Goal: Transaction & Acquisition: Book appointment/travel/reservation

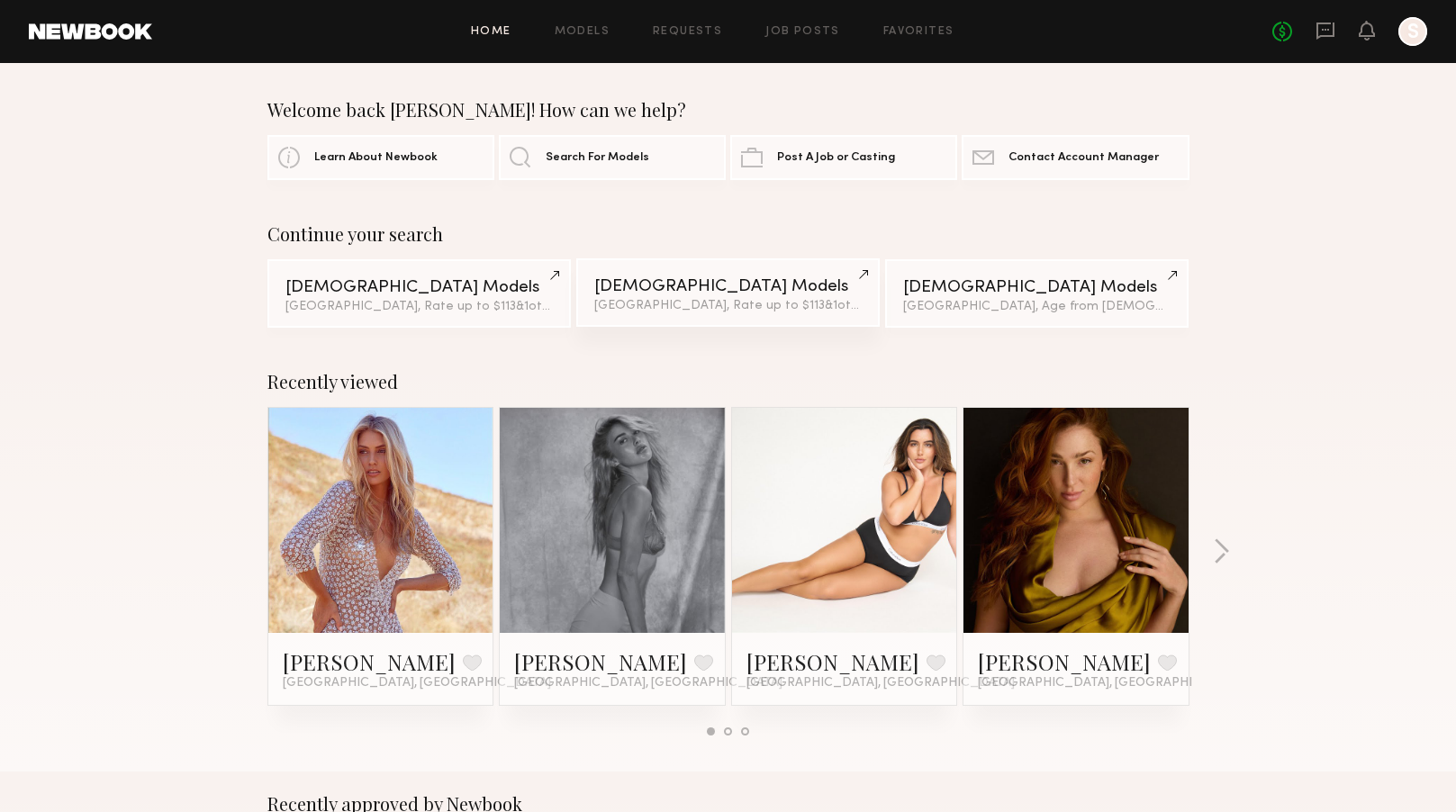
click at [795, 287] on div "Female Models" at bounding box center [728, 287] width 267 height 17
click at [400, 297] on link "Female Models Fort Lauderdale, Rate up to $113 & 1 other filter + 1" at bounding box center [419, 292] width 304 height 69
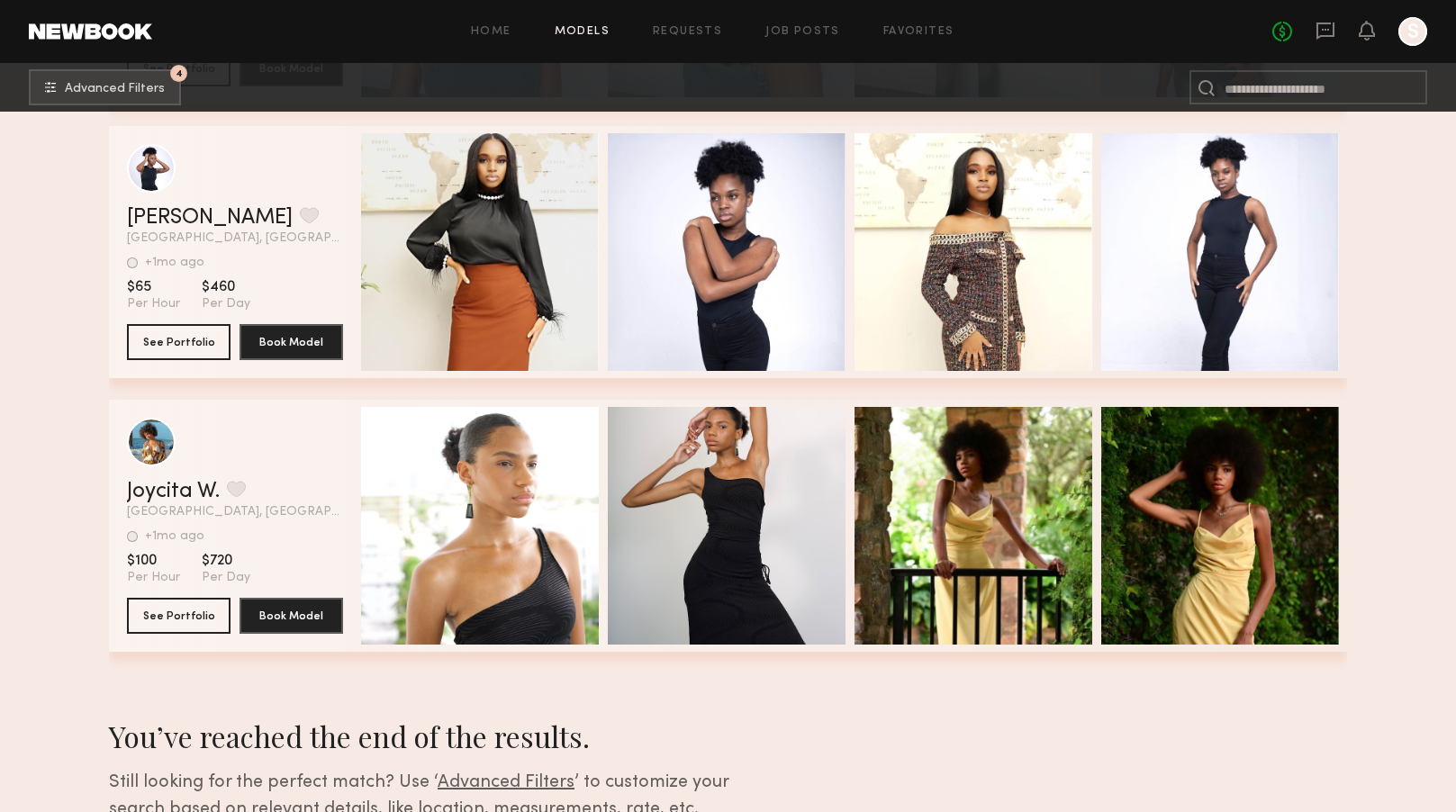
scroll to position [4357, 0]
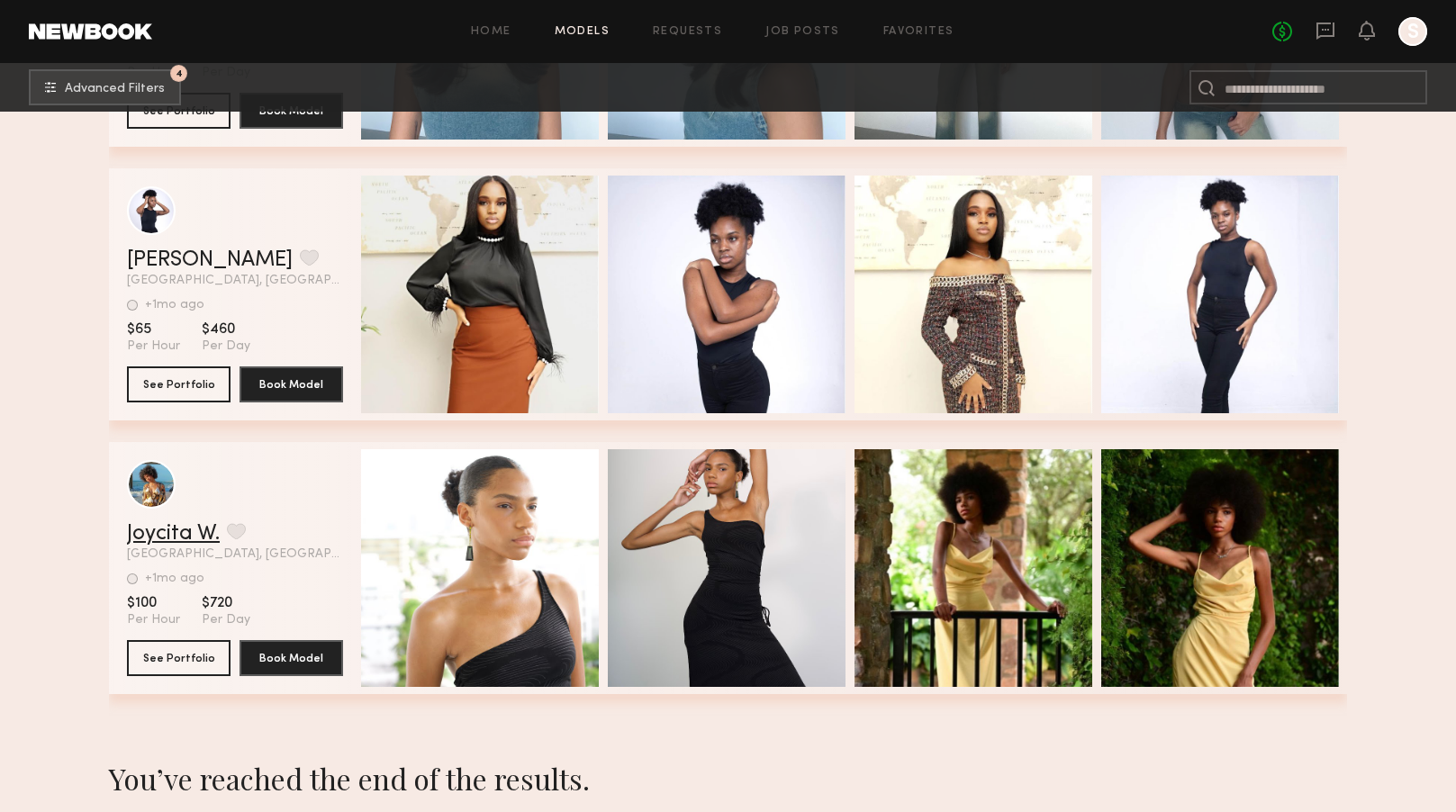
click at [185, 527] on link "Joycita W." at bounding box center [174, 534] width 92 height 22
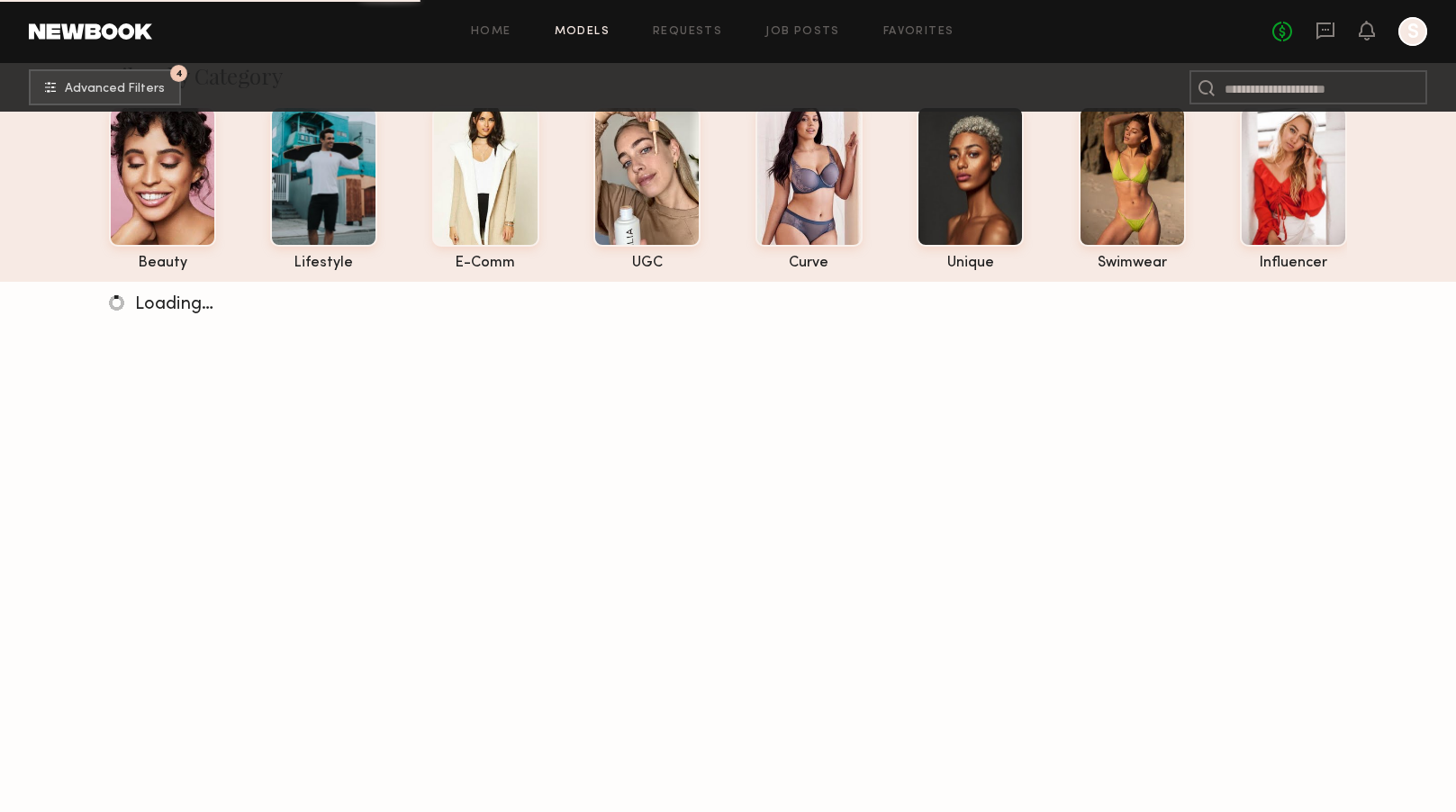
scroll to position [74, 0]
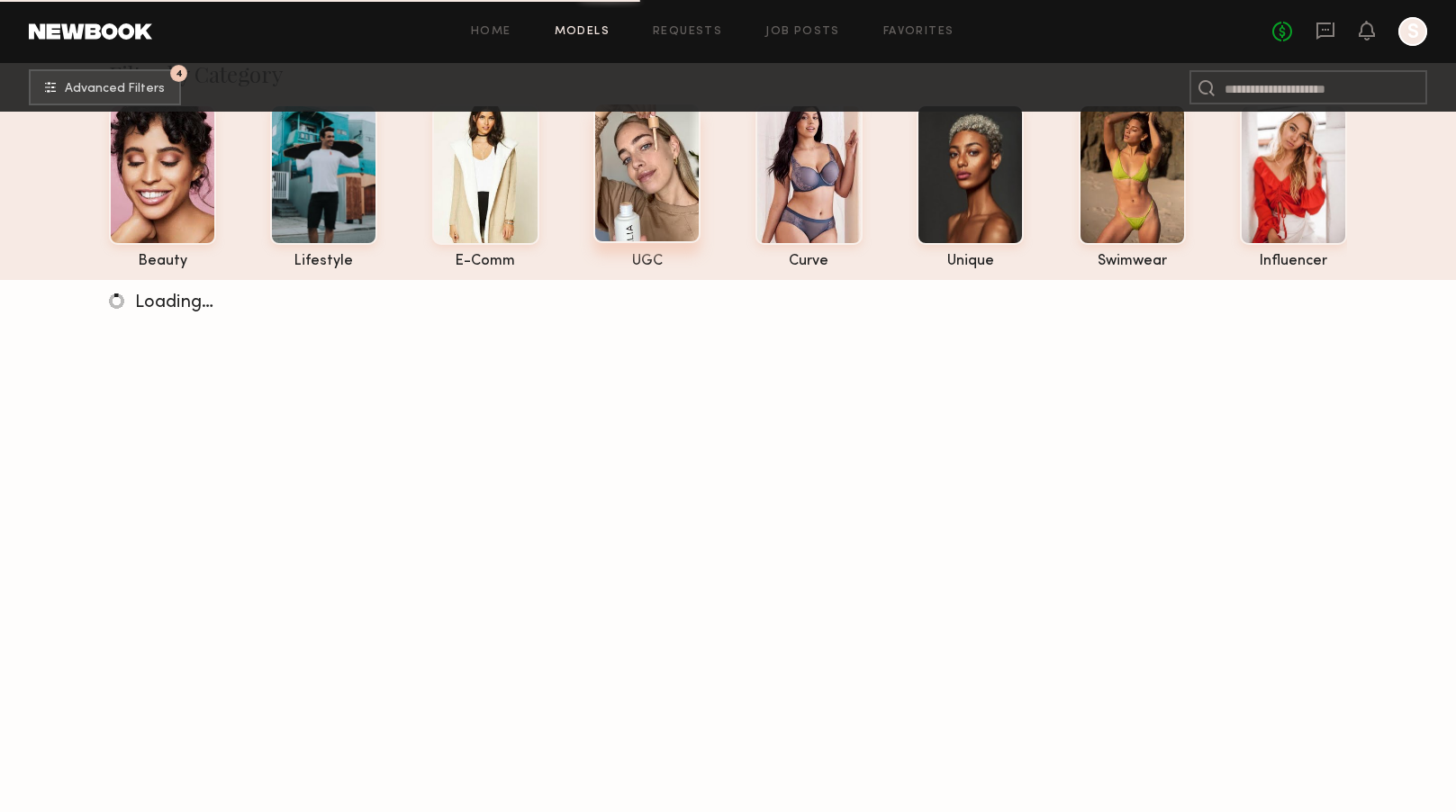
click at [636, 168] on div at bounding box center [647, 173] width 108 height 141
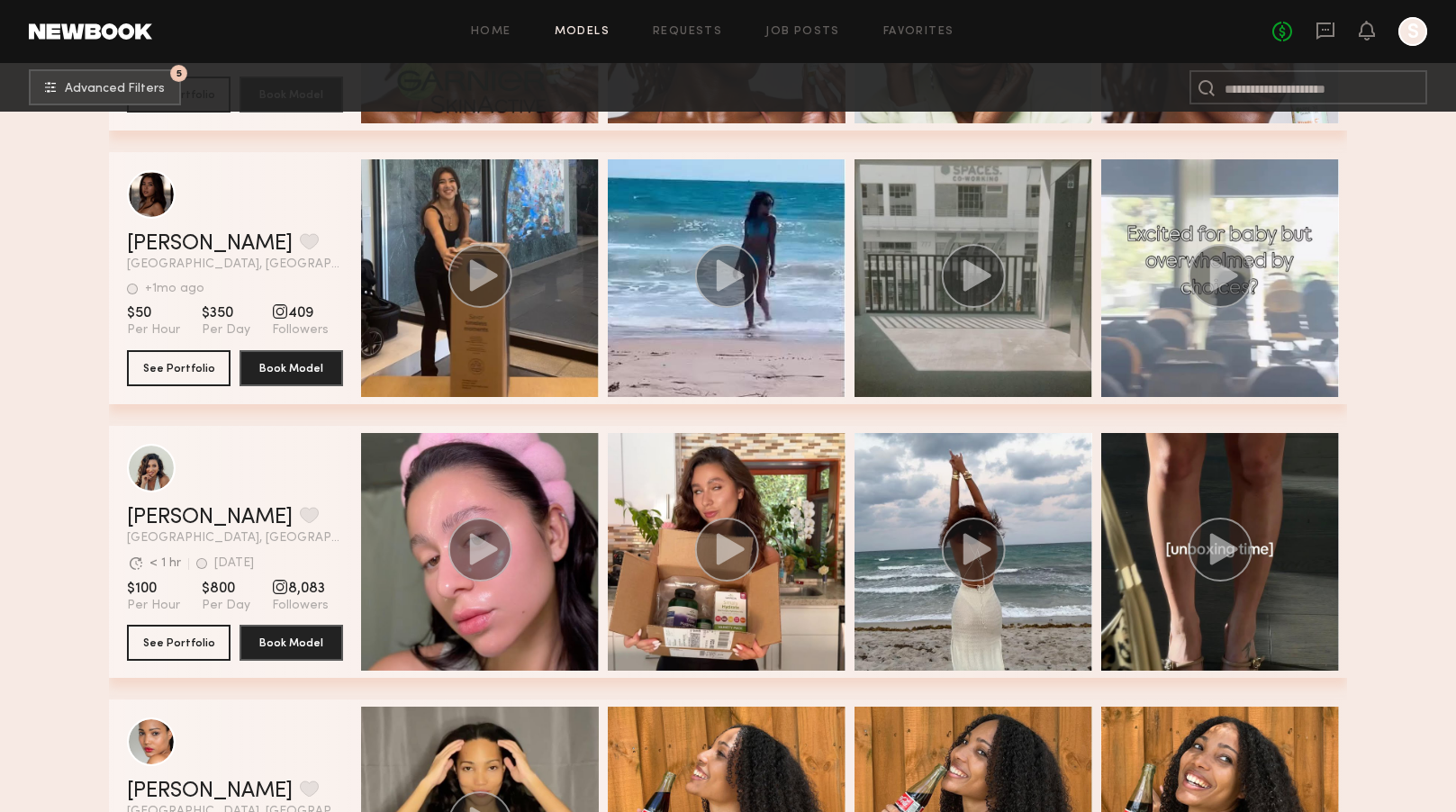
scroll to position [4156, 0]
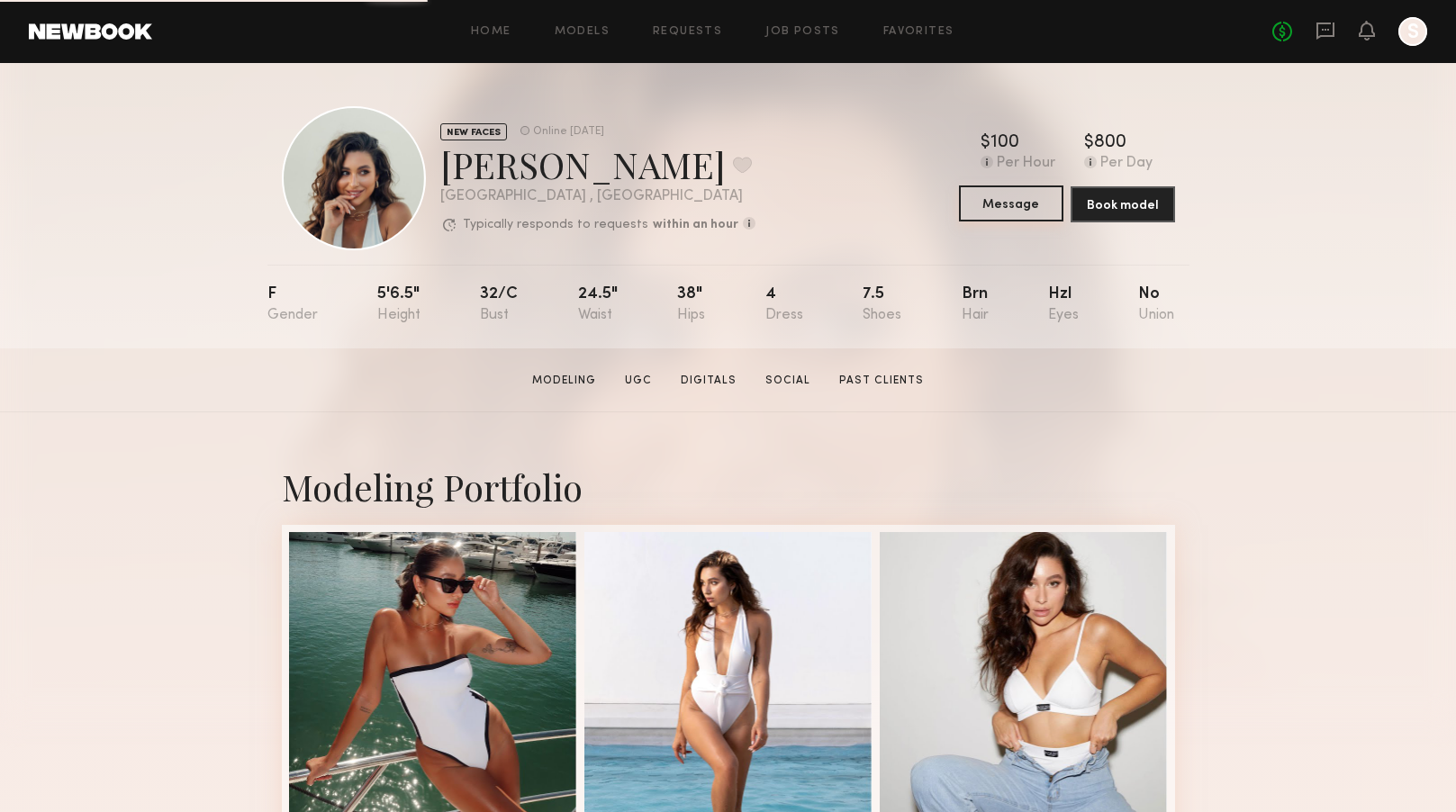
click at [992, 208] on button "Message" at bounding box center [1012, 204] width 105 height 36
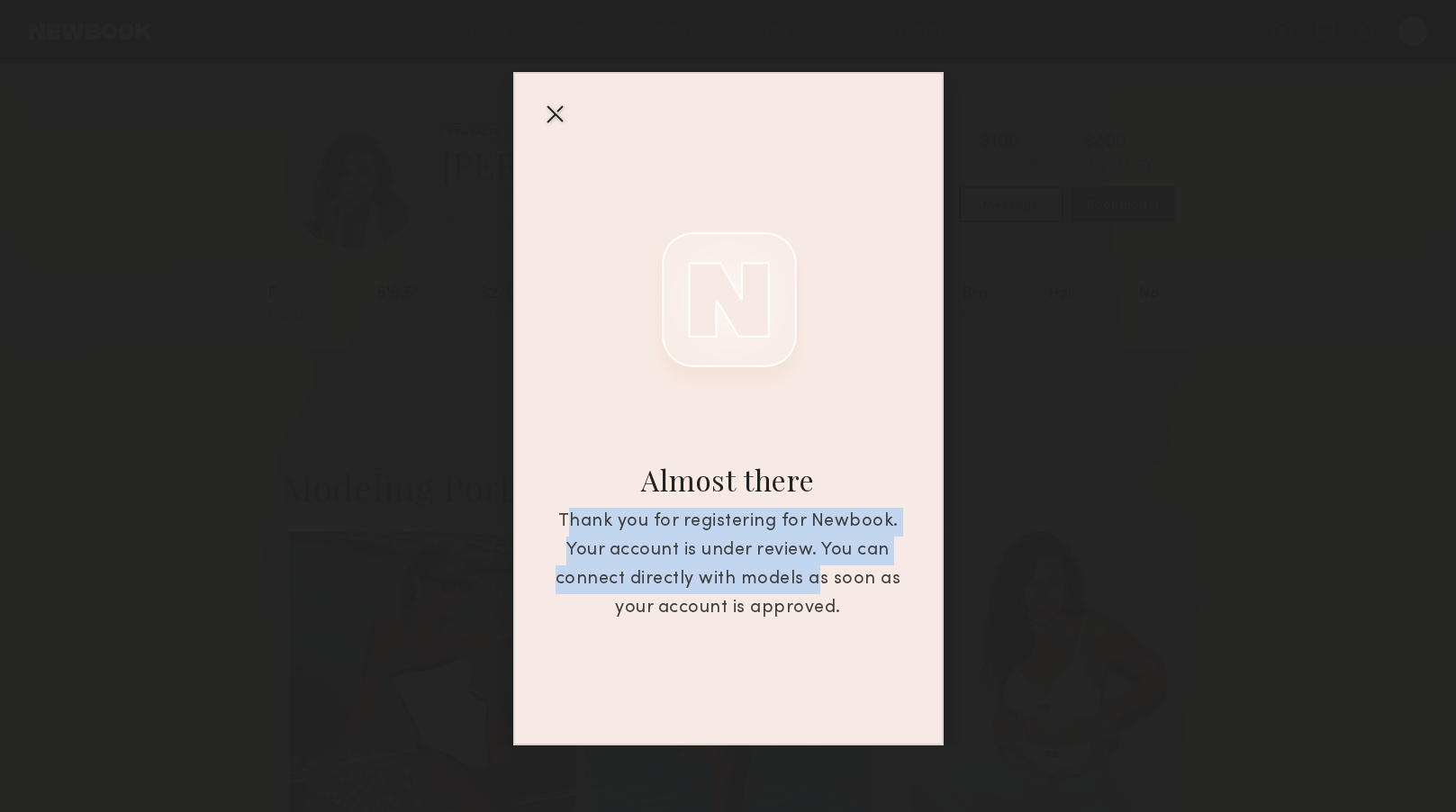
drag, startPoint x: 681, startPoint y: 503, endPoint x: 812, endPoint y: 583, distance: 153.5
click at [812, 583] on div "Almost there Thank you for registering for Newbook. Your account is under revie…" at bounding box center [728, 408] width 430 height 673
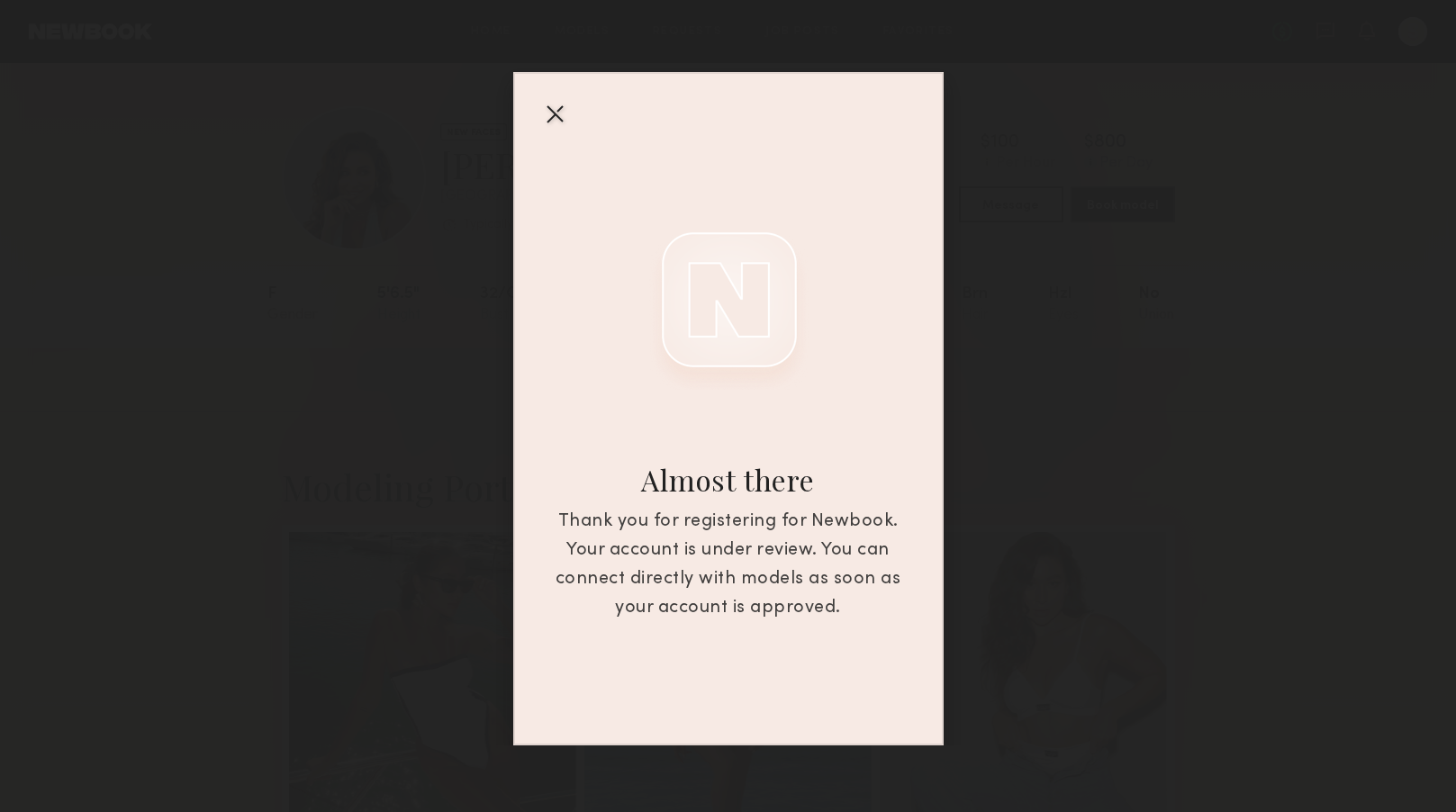
click at [846, 600] on div "Thank you for registering for Newbook. Your account is under review. You can co…" at bounding box center [728, 565] width 366 height 115
click at [548, 108] on div at bounding box center [555, 113] width 29 height 29
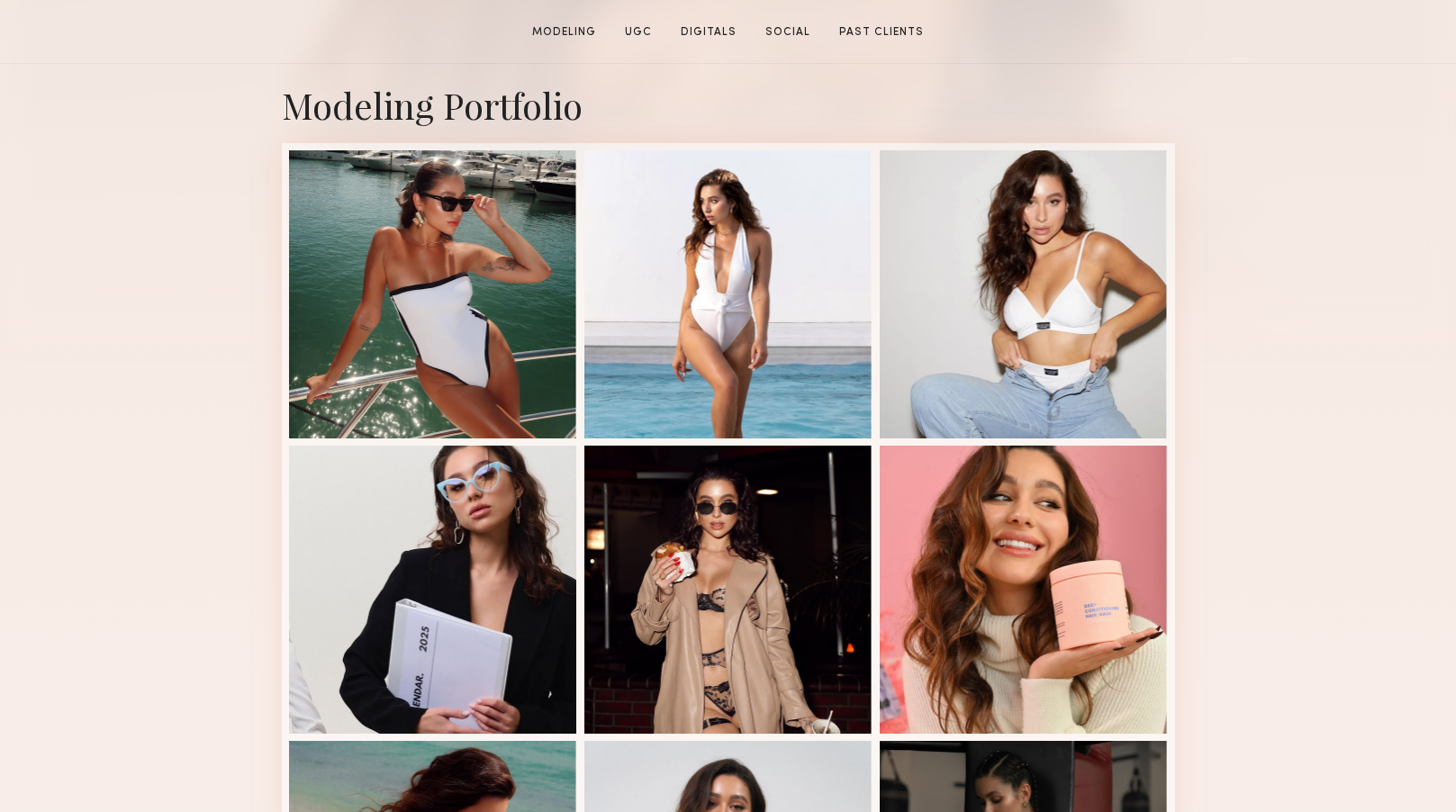
scroll to position [472, 0]
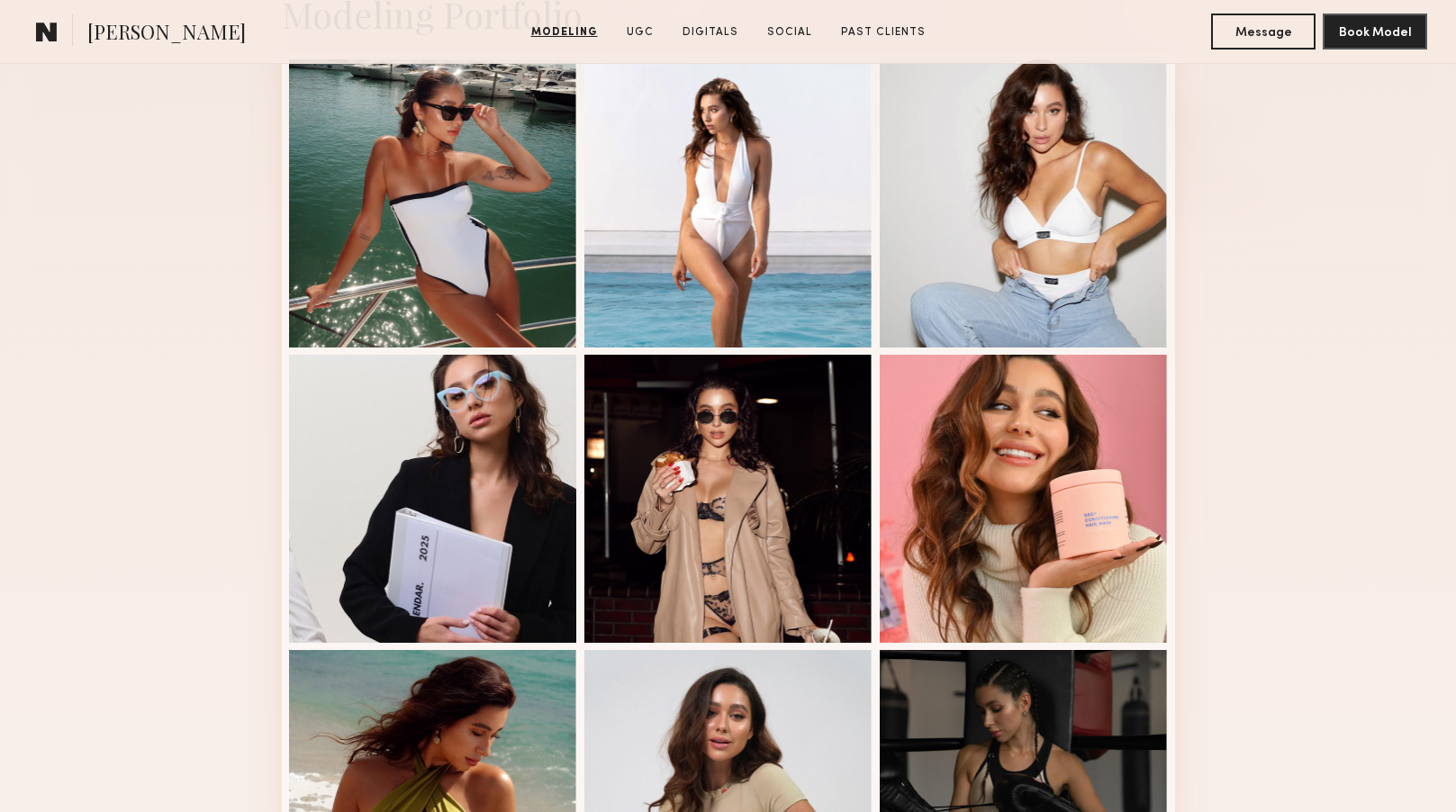
click at [1264, 338] on div "Modeling Portfolio View More" at bounding box center [728, 640] width 1456 height 1401
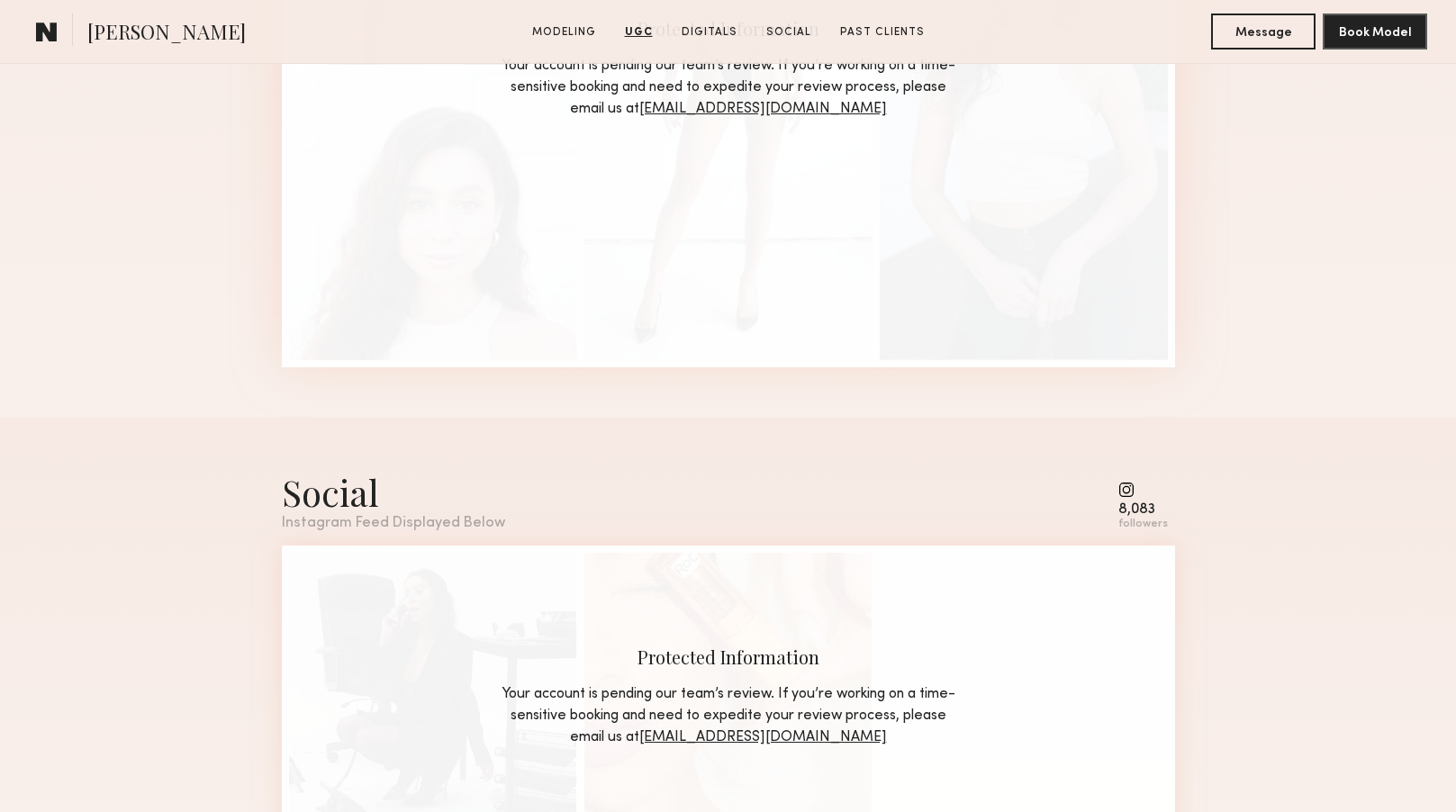
scroll to position [4005, 0]
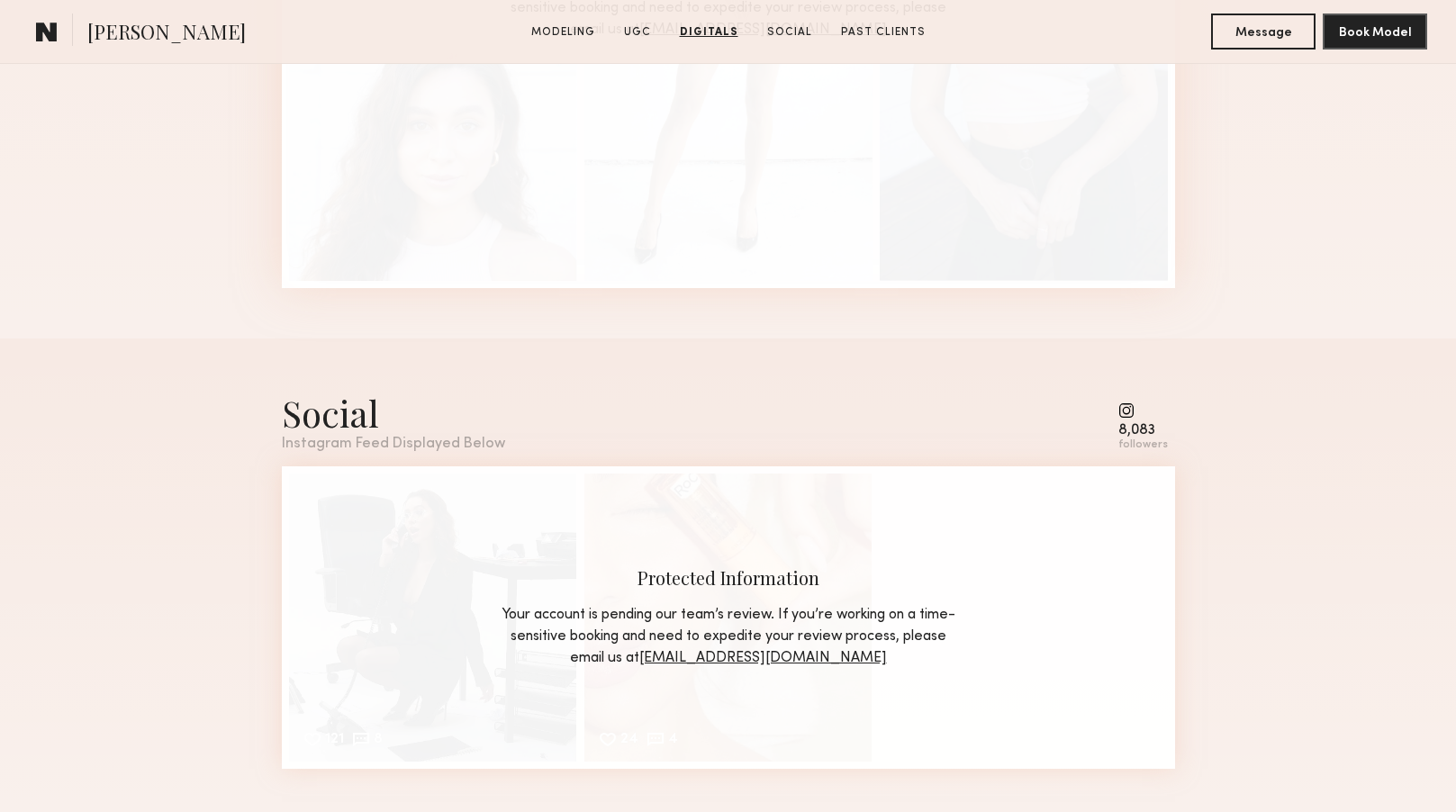
drag, startPoint x: 893, startPoint y: 656, endPoint x: 705, endPoint y: 659, distance: 188.0
click at [705, 659] on div "Your account is pending our team’s review. If you’re working on a time-sensitiv…" at bounding box center [728, 636] width 460 height 65
copy div "Your account is pending our team’s review. If you’re working on a time-sensitiv…"
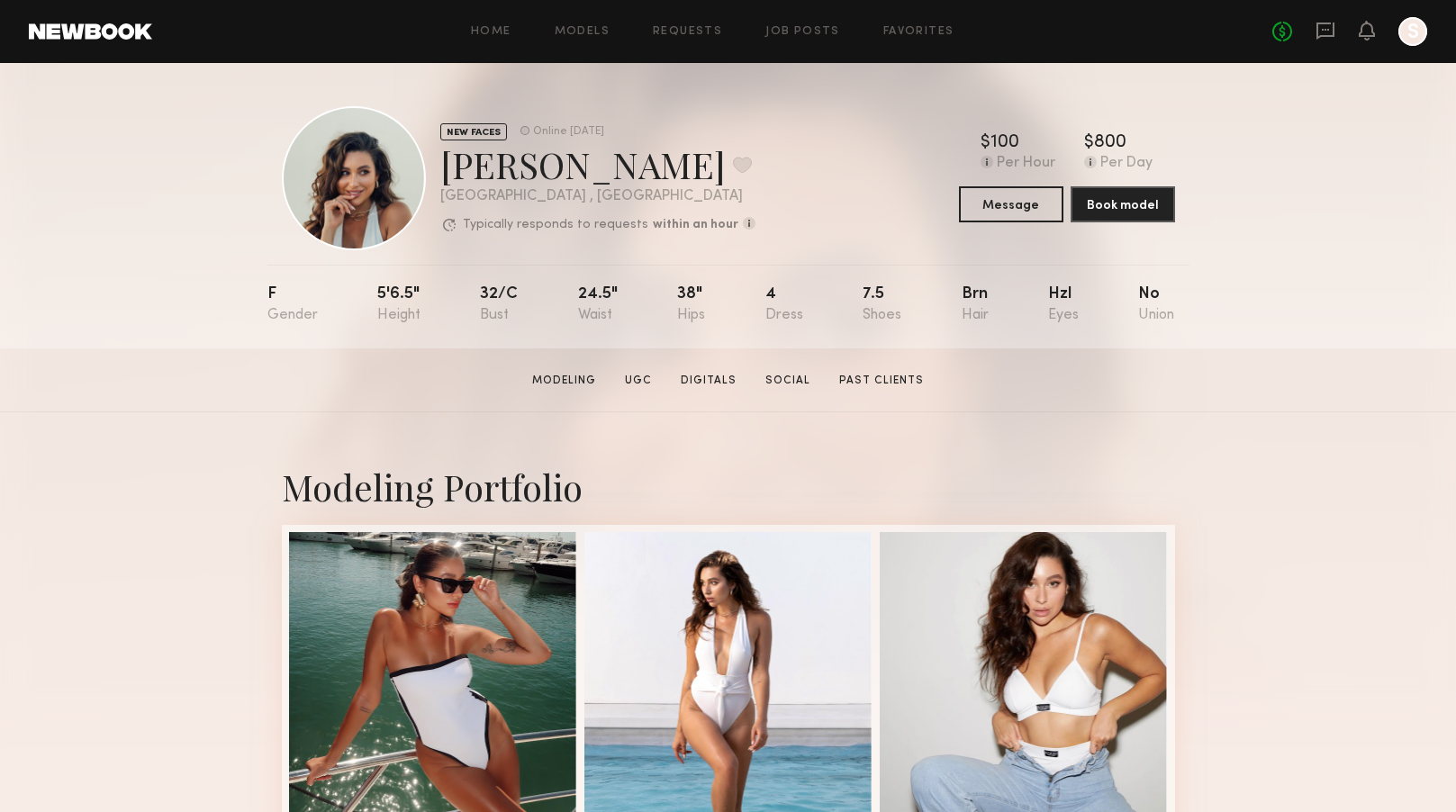
scroll to position [0, 0]
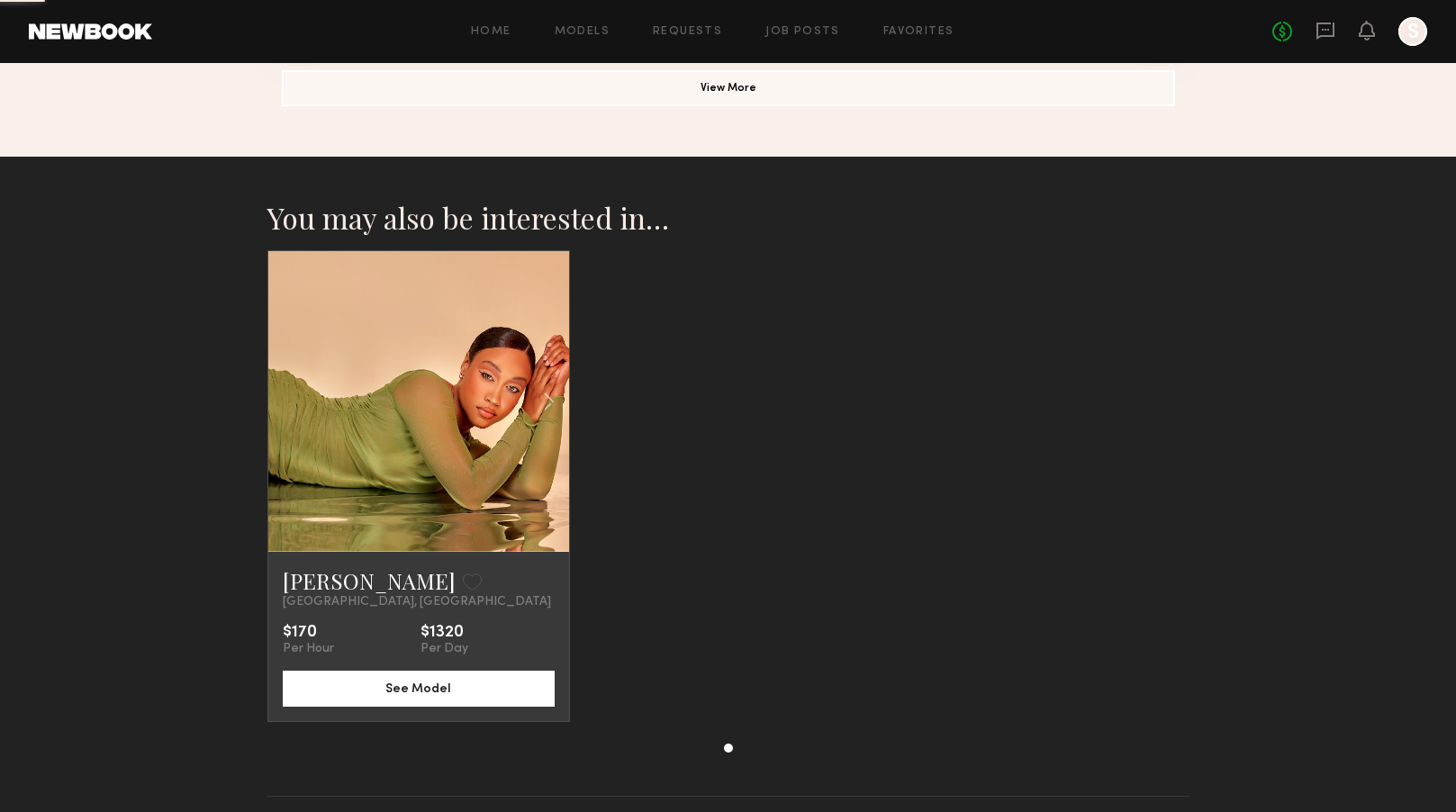
scroll to position [1594, 0]
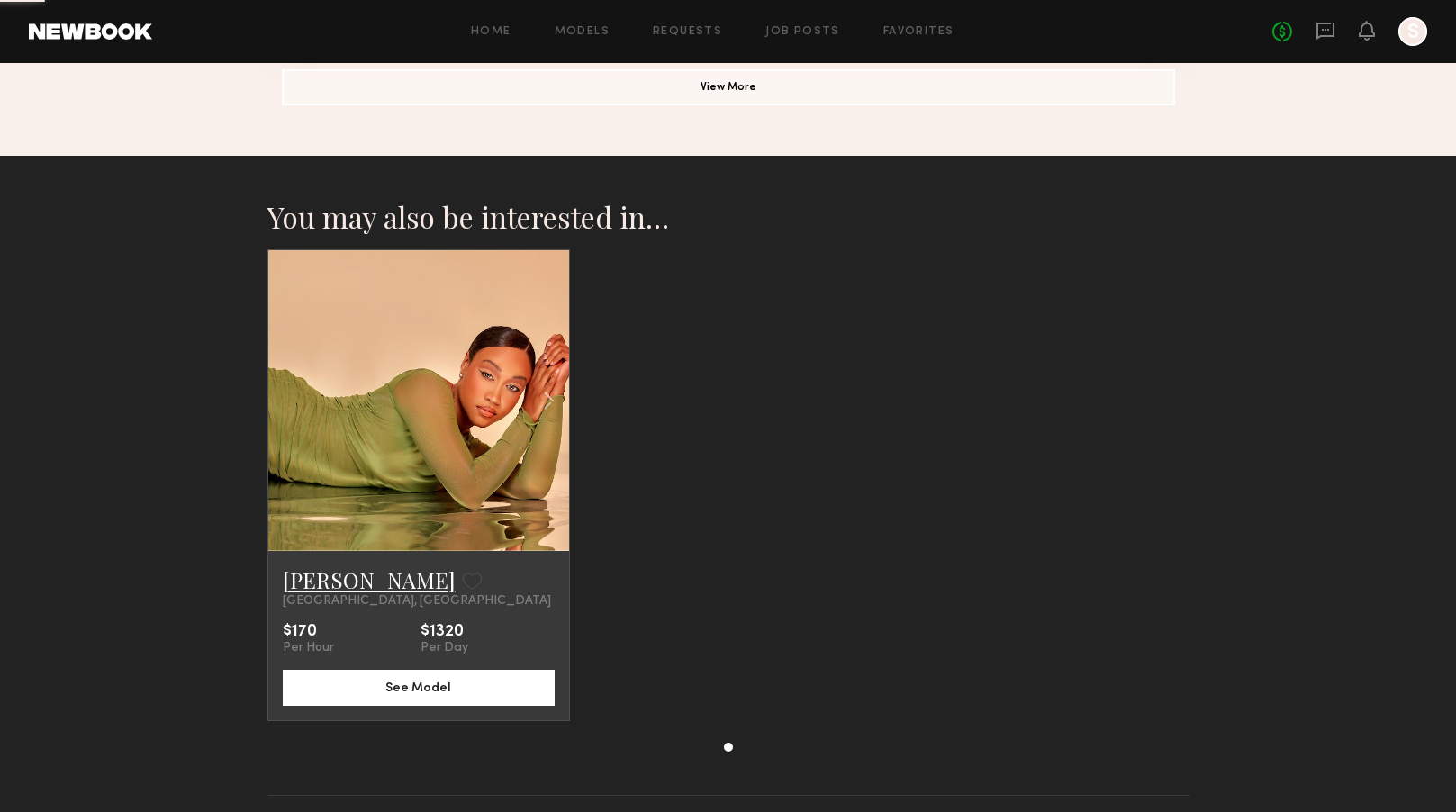
click at [330, 583] on link "Briana R." at bounding box center [369, 579] width 173 height 29
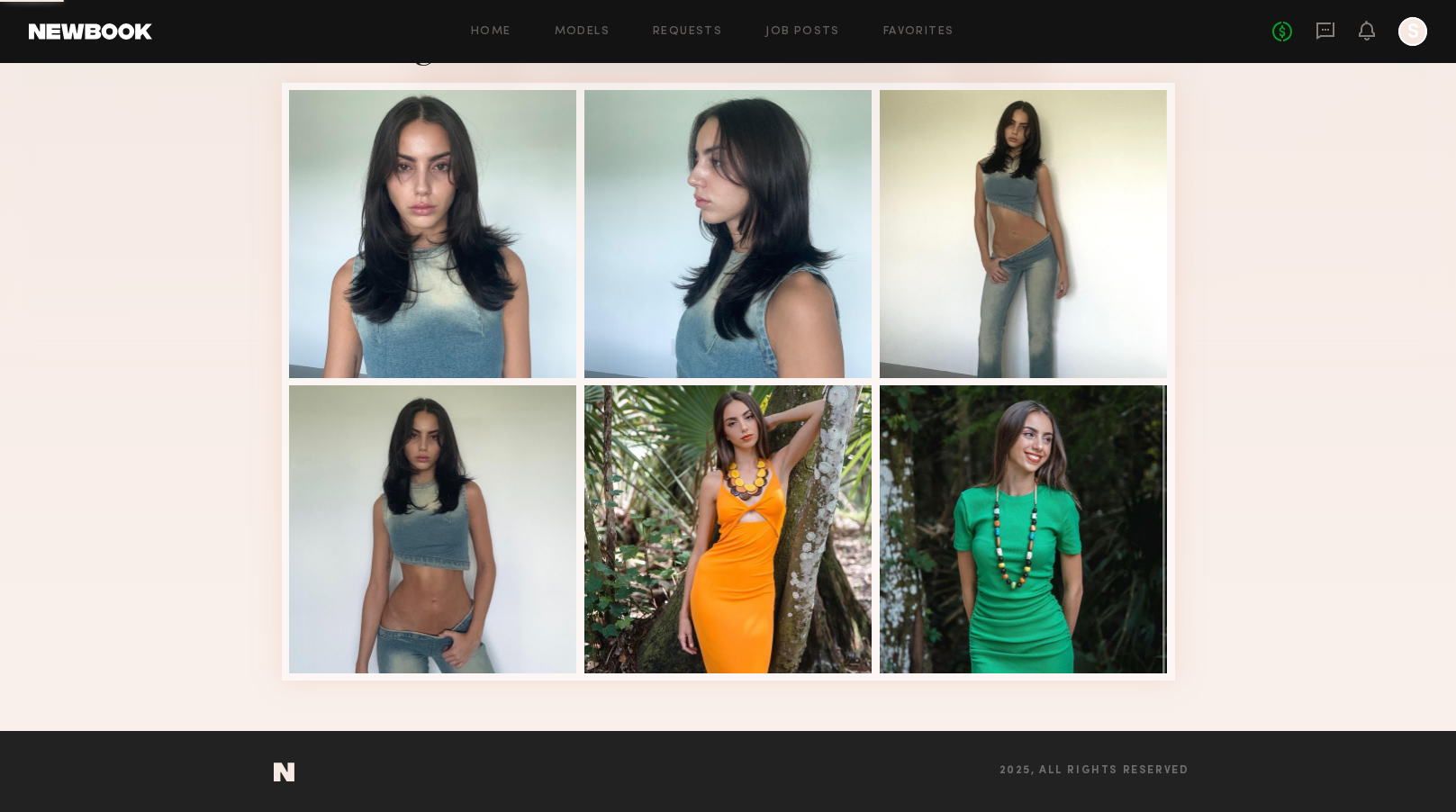
scroll to position [378, 0]
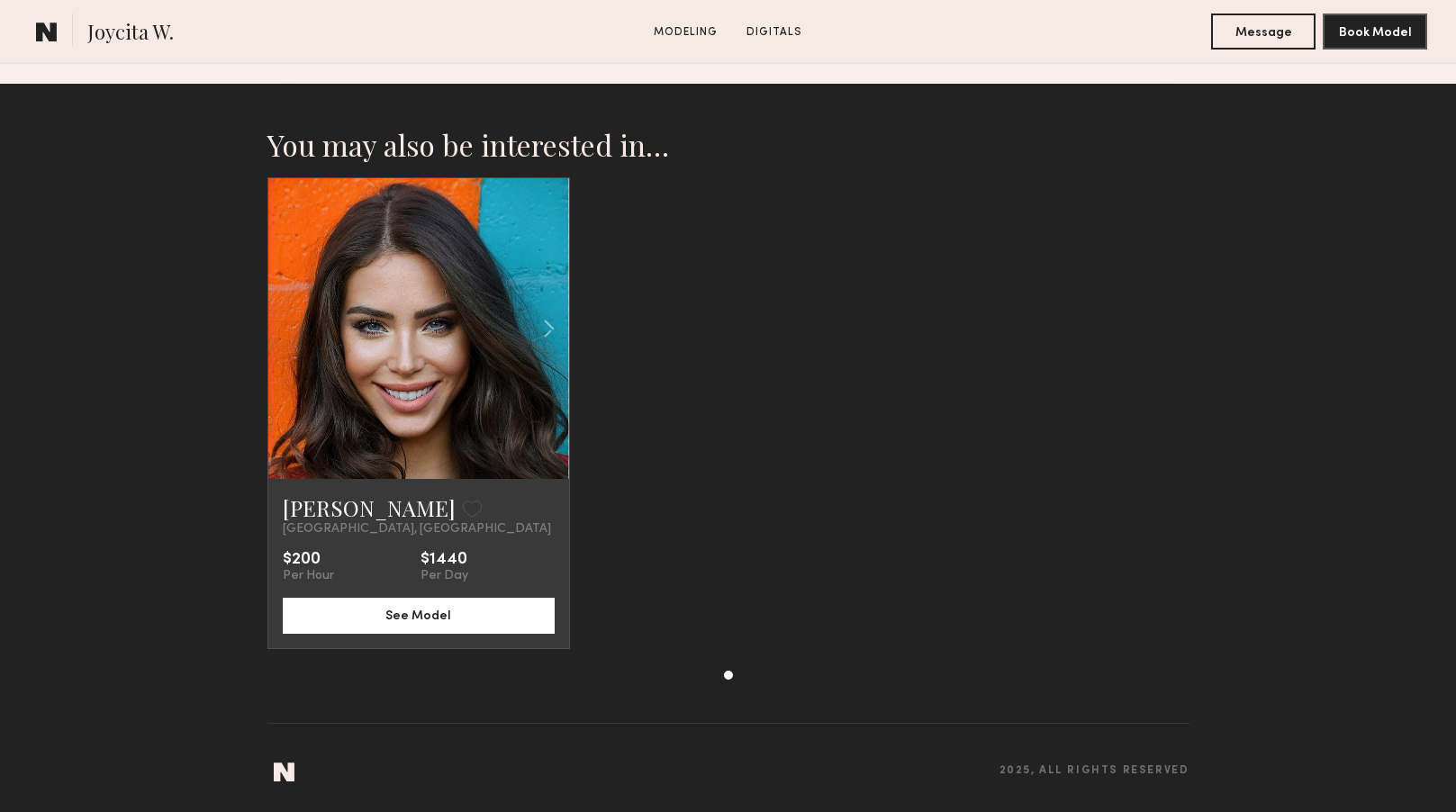
scroll to position [2146, 0]
click at [312, 512] on link "[PERSON_NAME]" at bounding box center [369, 507] width 173 height 29
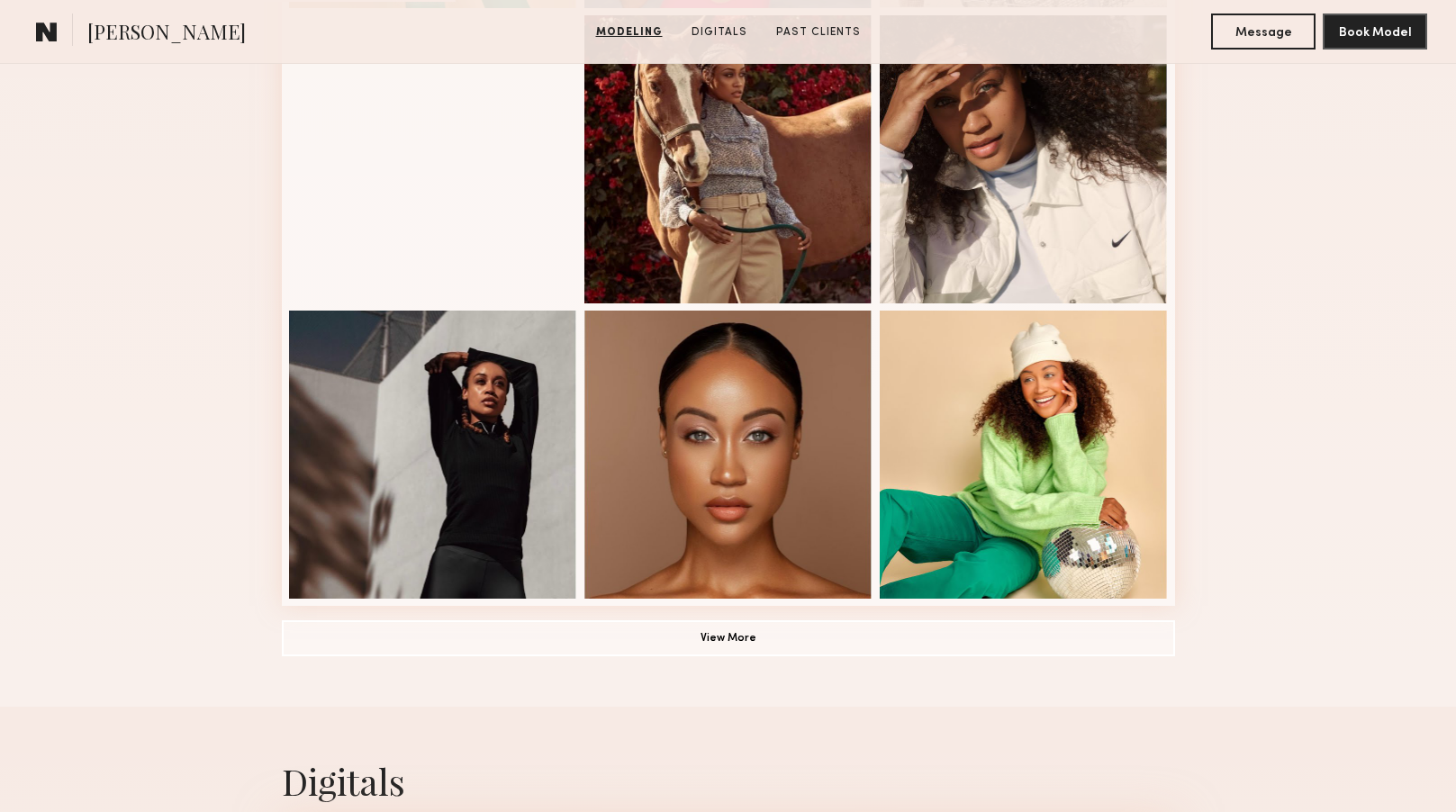
scroll to position [1395, 0]
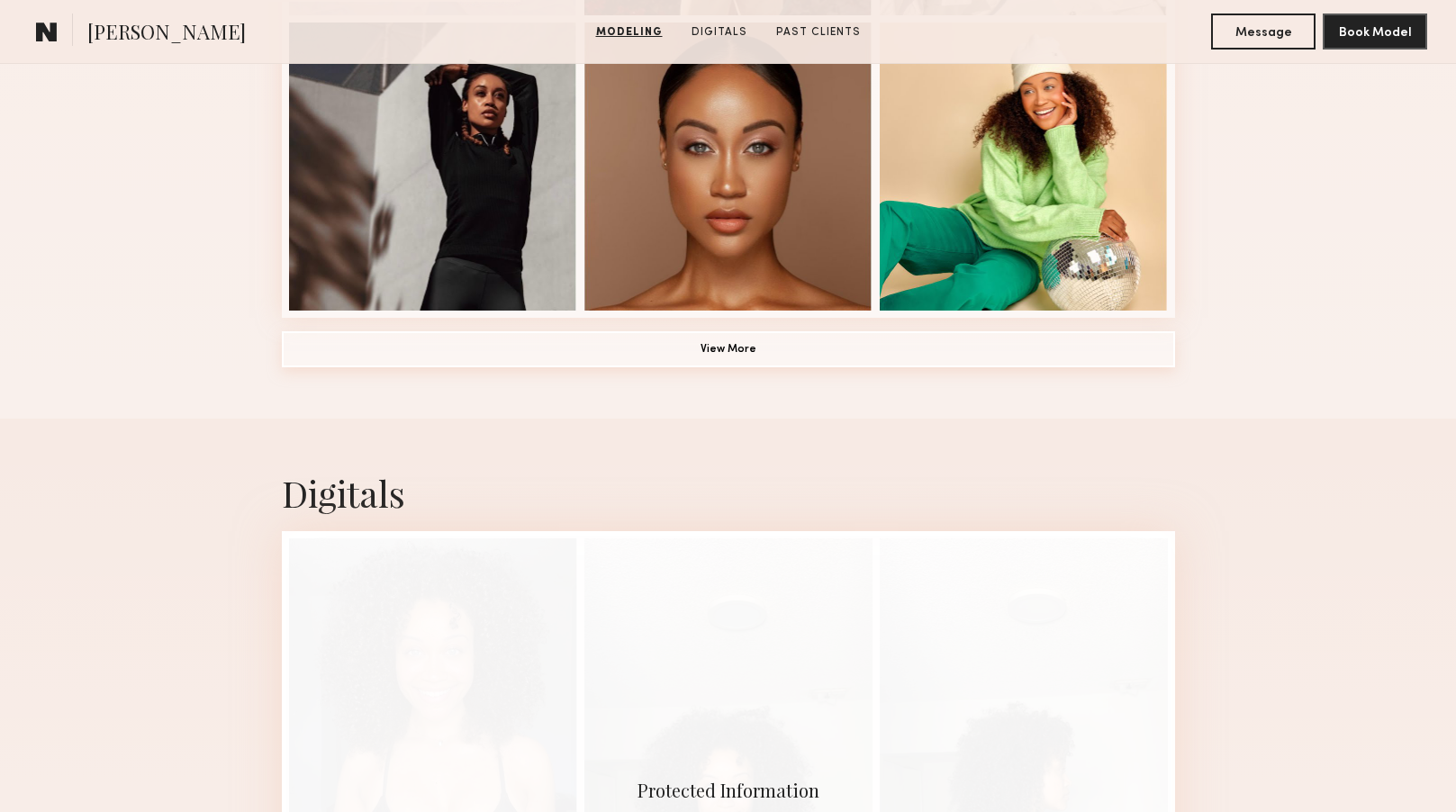
click at [739, 349] on button "View More" at bounding box center [728, 349] width 894 height 36
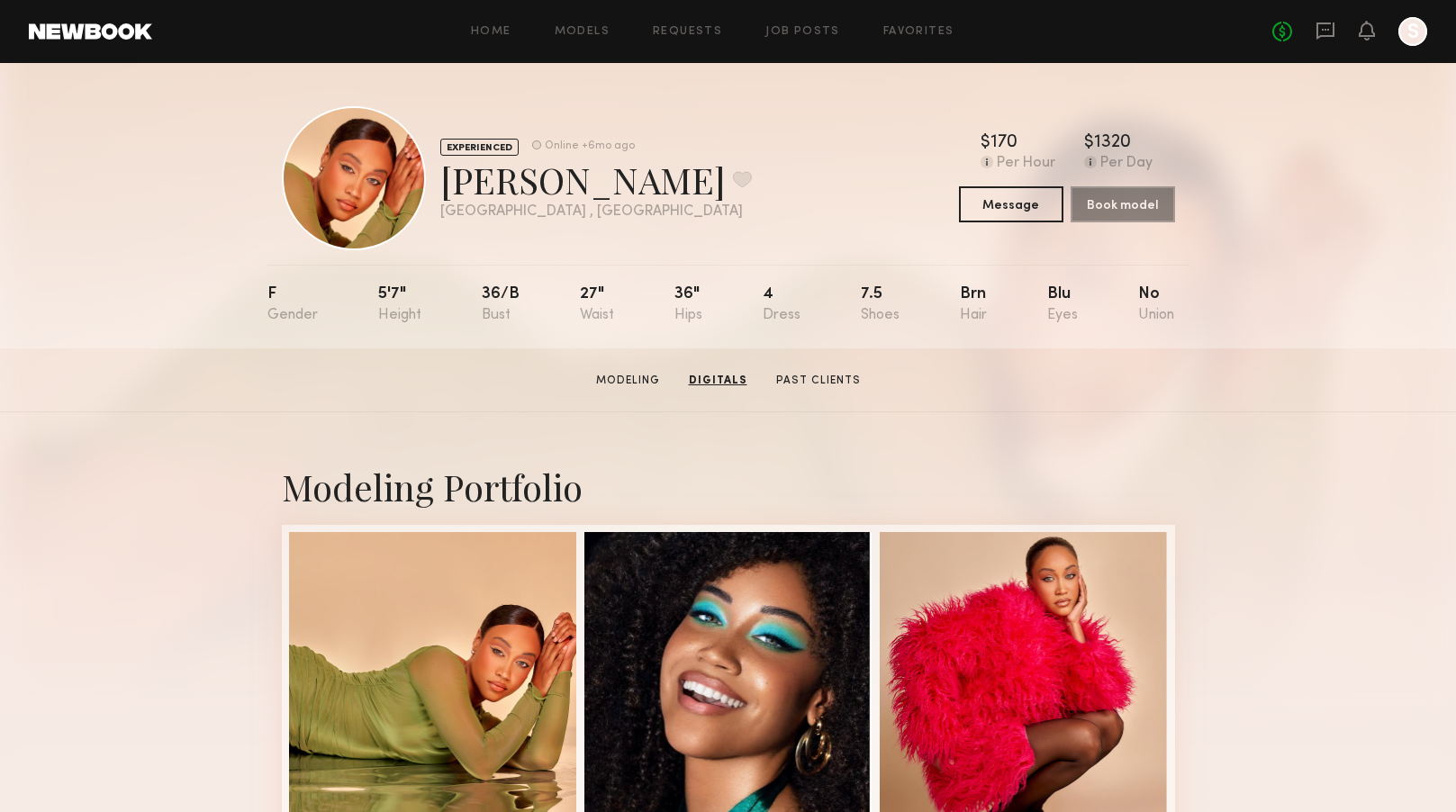
scroll to position [0, 0]
click at [806, 372] on section "Modeling Digitals Past Clients" at bounding box center [728, 379] width 276 height 18
click at [809, 381] on link "Past Clients" at bounding box center [816, 380] width 99 height 16
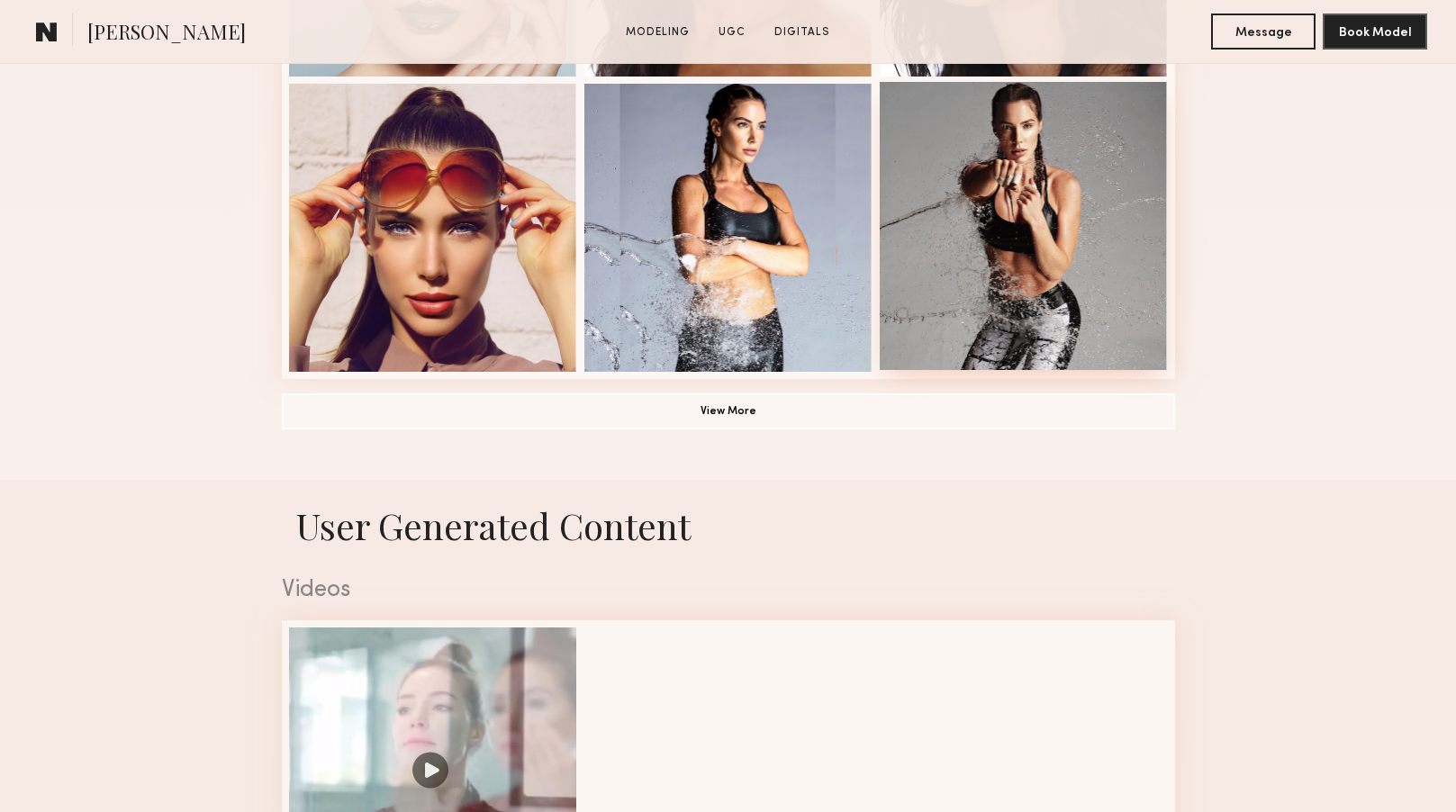
scroll to position [1125, 0]
